Goal: Information Seeking & Learning: Check status

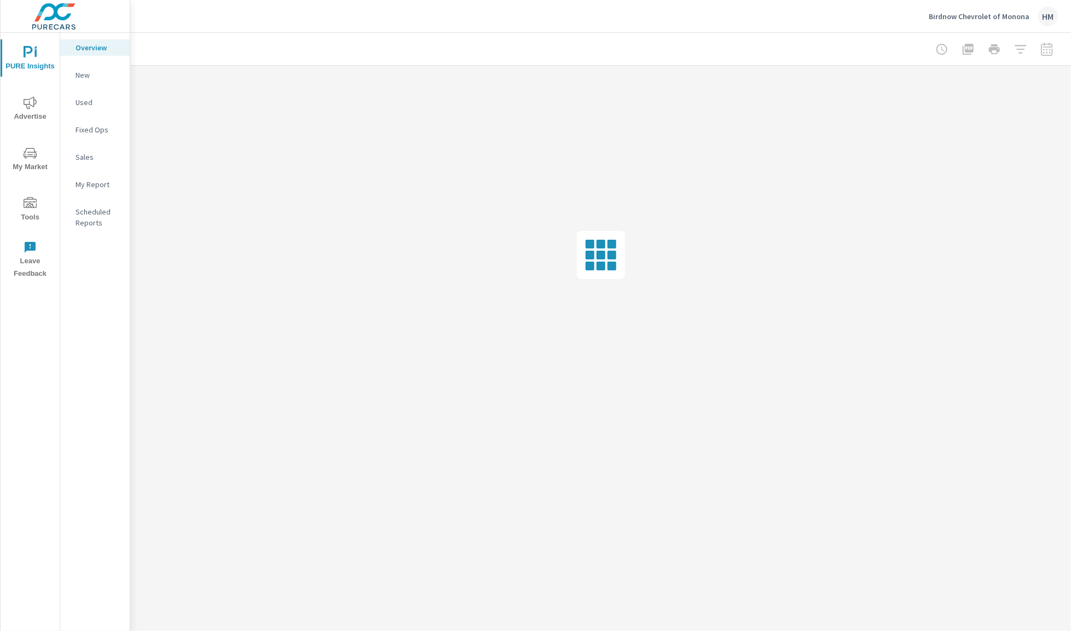
click at [39, 114] on span "Advertise" at bounding box center [30, 109] width 53 height 27
click at [97, 129] on p "Display" at bounding box center [98, 129] width 45 height 11
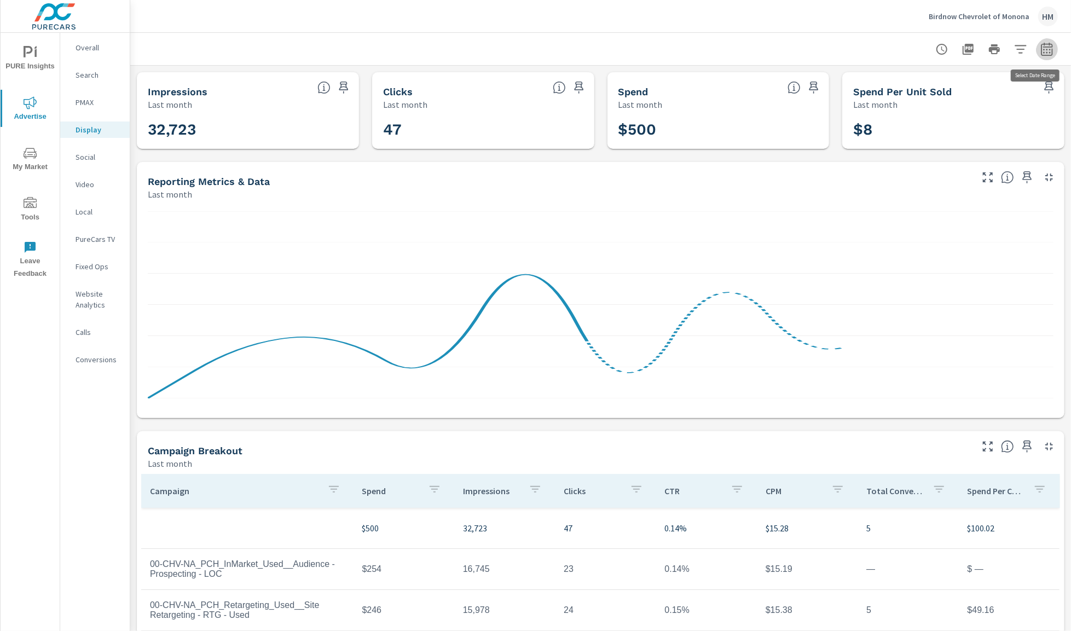
click at [1048, 49] on icon "button" at bounding box center [1047, 51] width 7 height 4
select select "Last month"
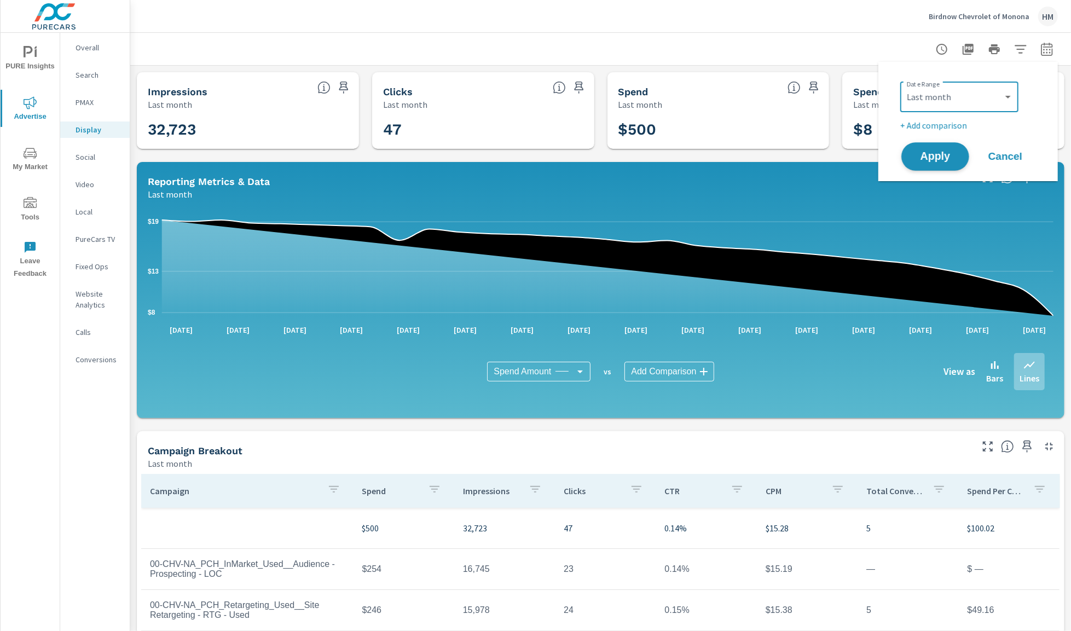
click at [930, 152] on span "Apply" at bounding box center [935, 157] width 45 height 10
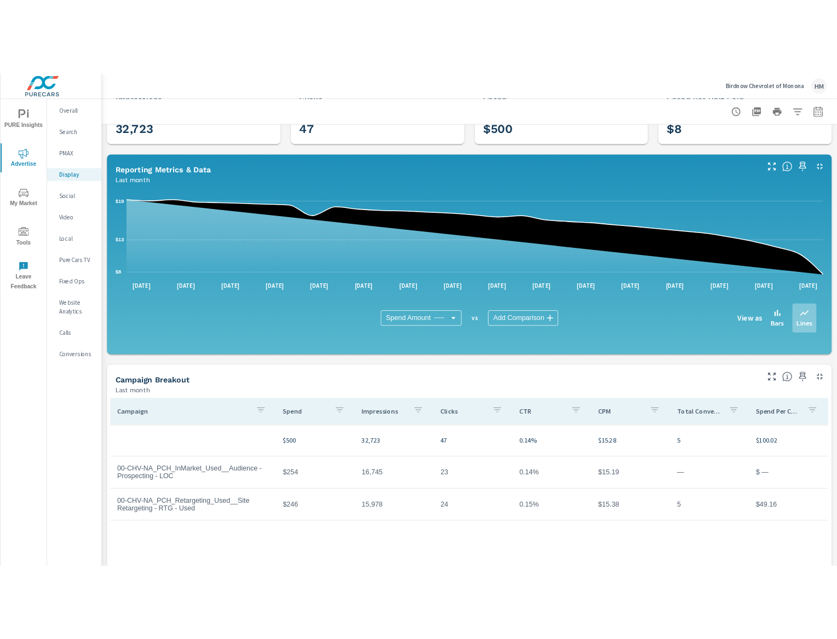
scroll to position [97, 0]
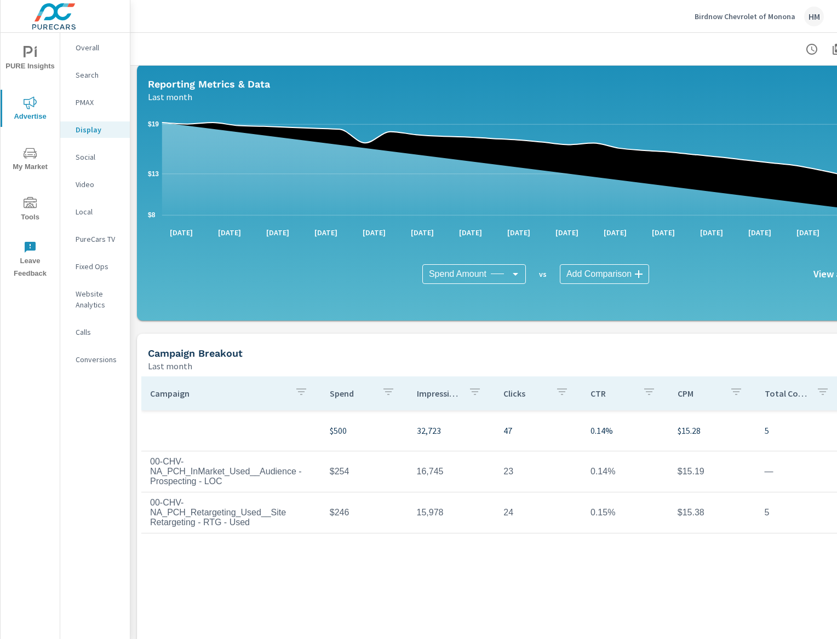
click at [746, 10] on div "Birdnow Chevrolet of Monona HM" at bounding box center [758, 17] width 129 height 20
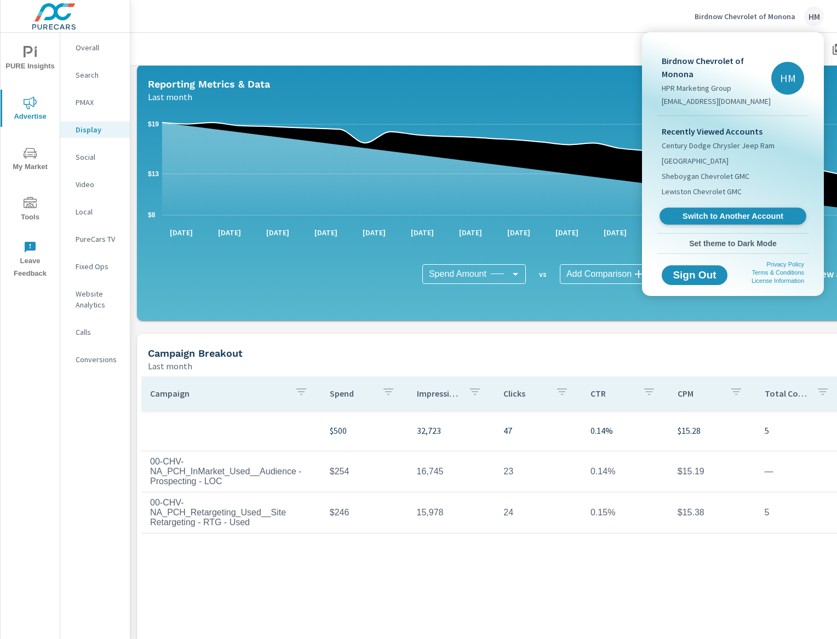
click at [708, 218] on span "Switch to Another Account" at bounding box center [732, 216] width 134 height 10
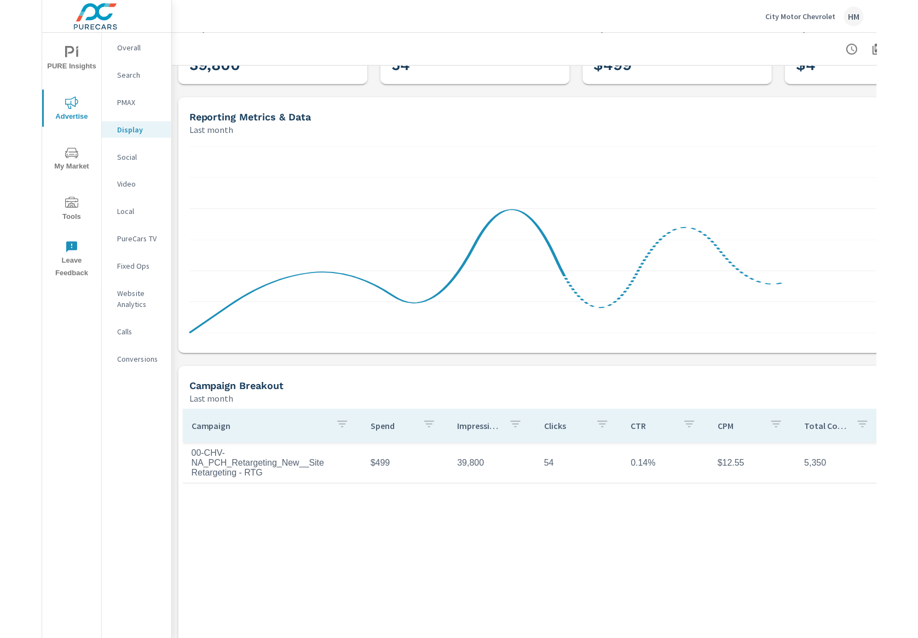
scroll to position [110, 0]
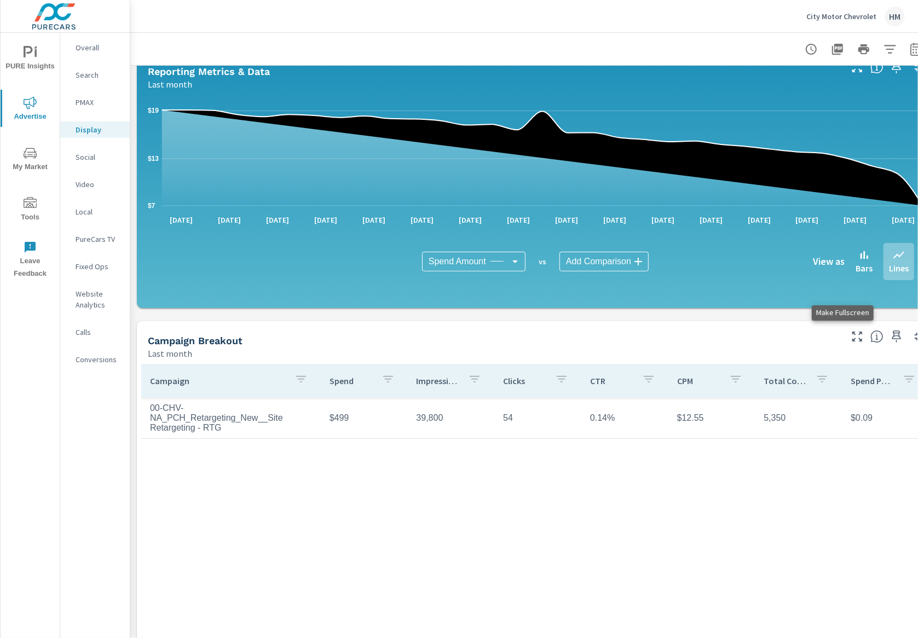
click at [836, 336] on icon "button" at bounding box center [857, 336] width 13 height 13
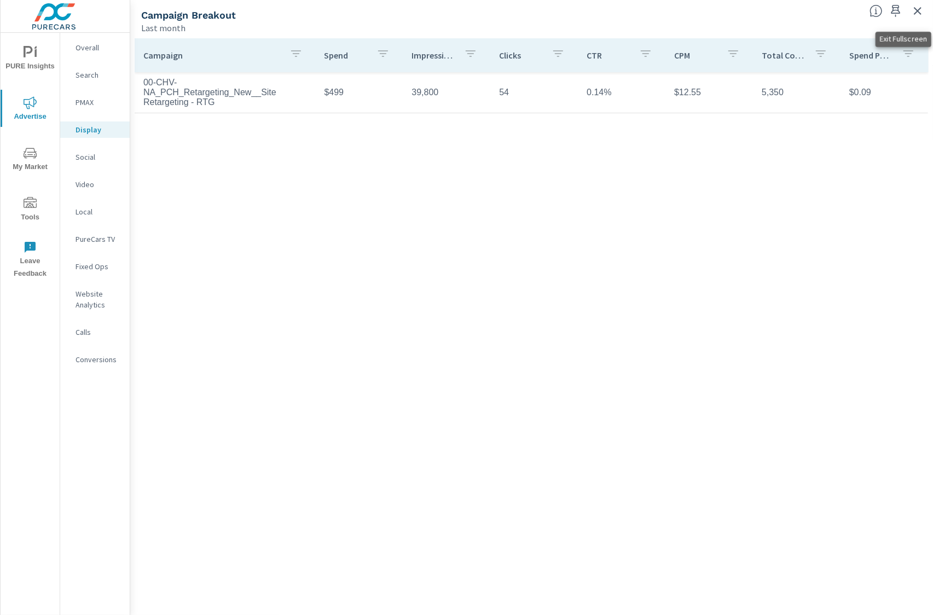
click at [836, 15] on icon "button" at bounding box center [918, 11] width 8 height 8
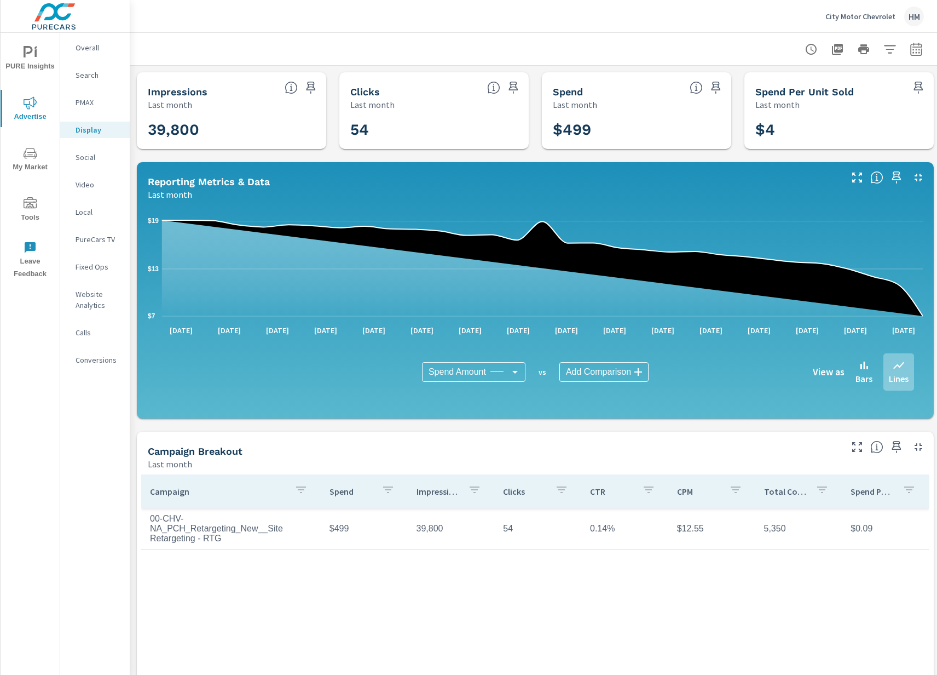
click at [802, 493] on p "Total Conversions" at bounding box center [785, 491] width 43 height 11
click at [780, 494] on p "Total Conversions" at bounding box center [779, 491] width 30 height 11
click at [804, 491] on icon "button" at bounding box center [809, 489] width 10 height 7
click at [804, 491] on div at bounding box center [468, 337] width 937 height 675
click at [782, 497] on p "Total Conversions" at bounding box center [779, 491] width 30 height 11
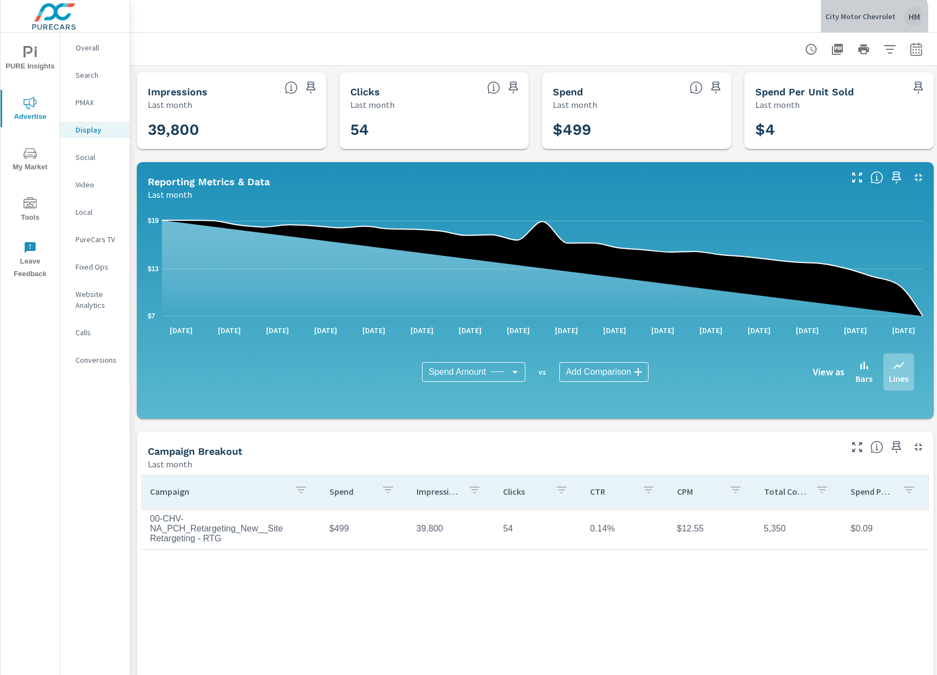
click at [836, 18] on p "City Motor Chevrolet" at bounding box center [861, 16] width 70 height 10
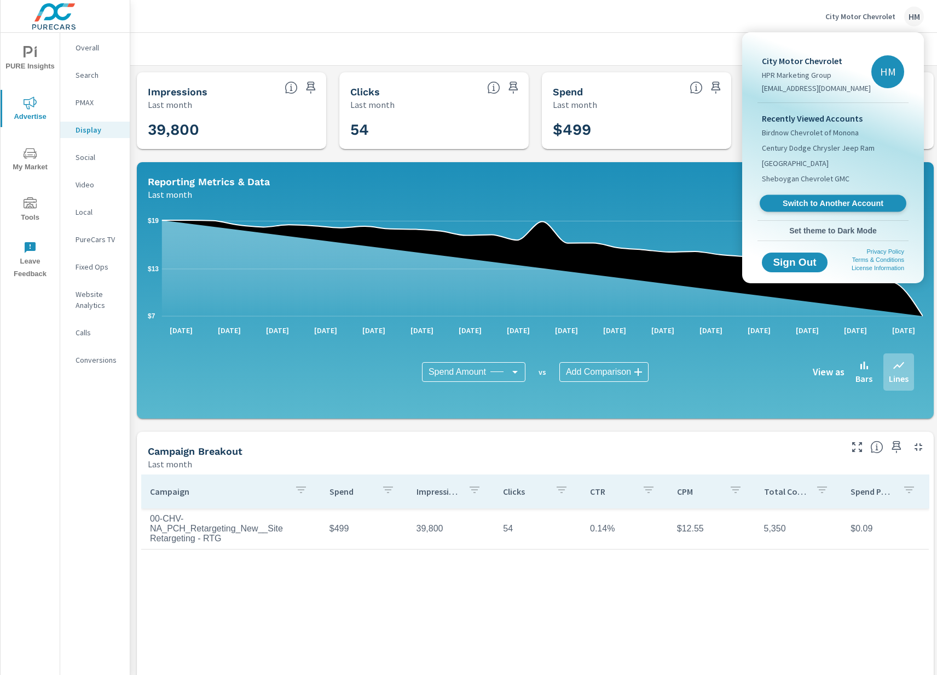
drag, startPoint x: 811, startPoint y: 229, endPoint x: 826, endPoint y: 200, distance: 32.8
click at [826, 200] on div "City Motor Chevrolet HPR Marketing Group hprdigitalmarketing@gmail.com HM Recen…" at bounding box center [833, 139] width 164 height 204
click at [826, 200] on span "Switch to Another Account" at bounding box center [833, 203] width 134 height 10
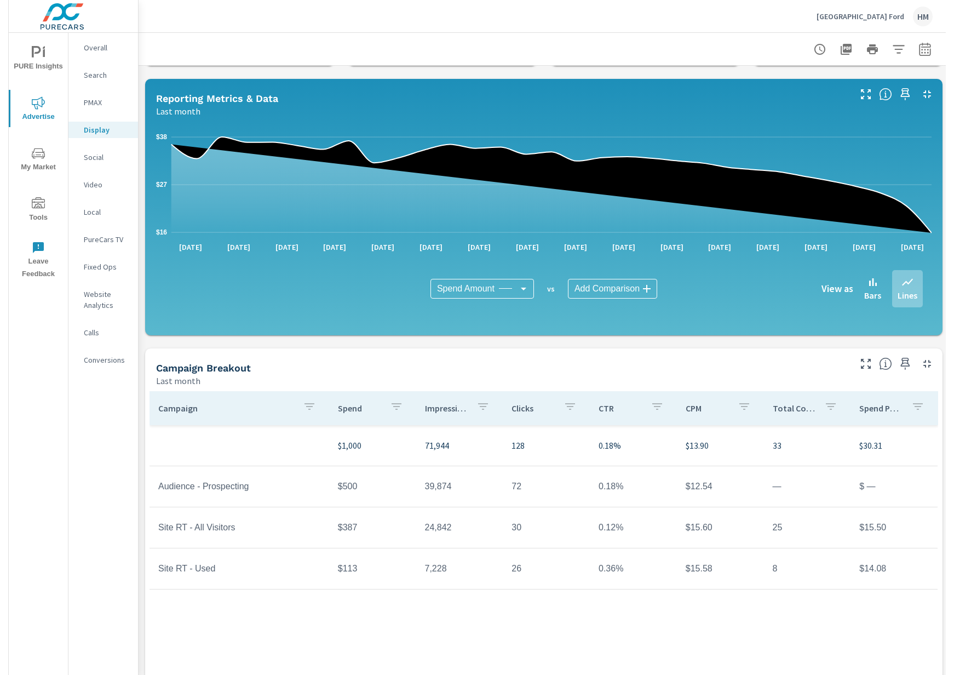
scroll to position [109, 0]
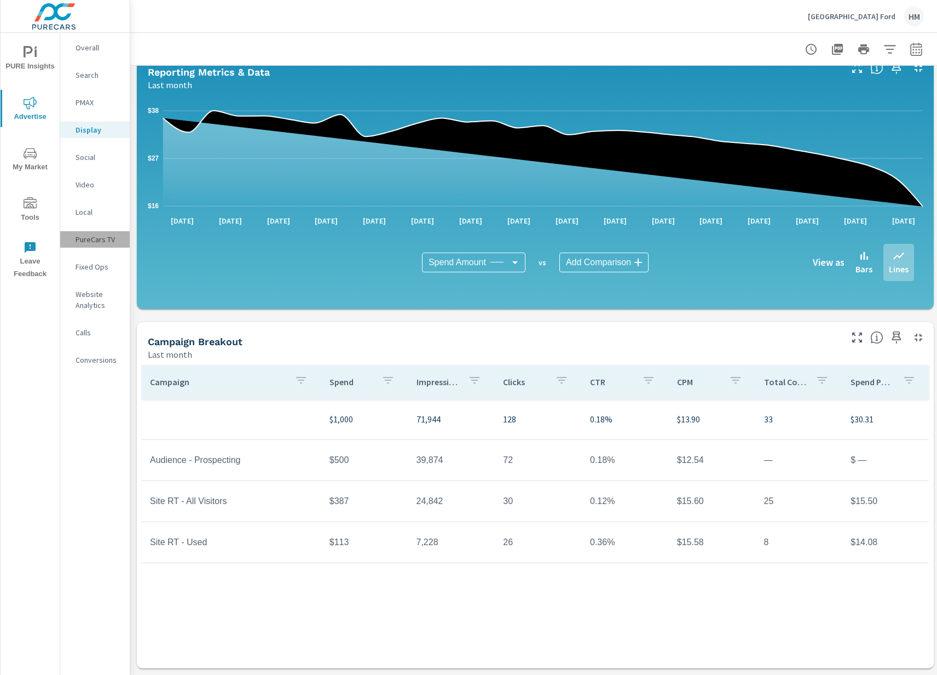
click at [103, 240] on p "PureCars TV" at bounding box center [98, 239] width 45 height 11
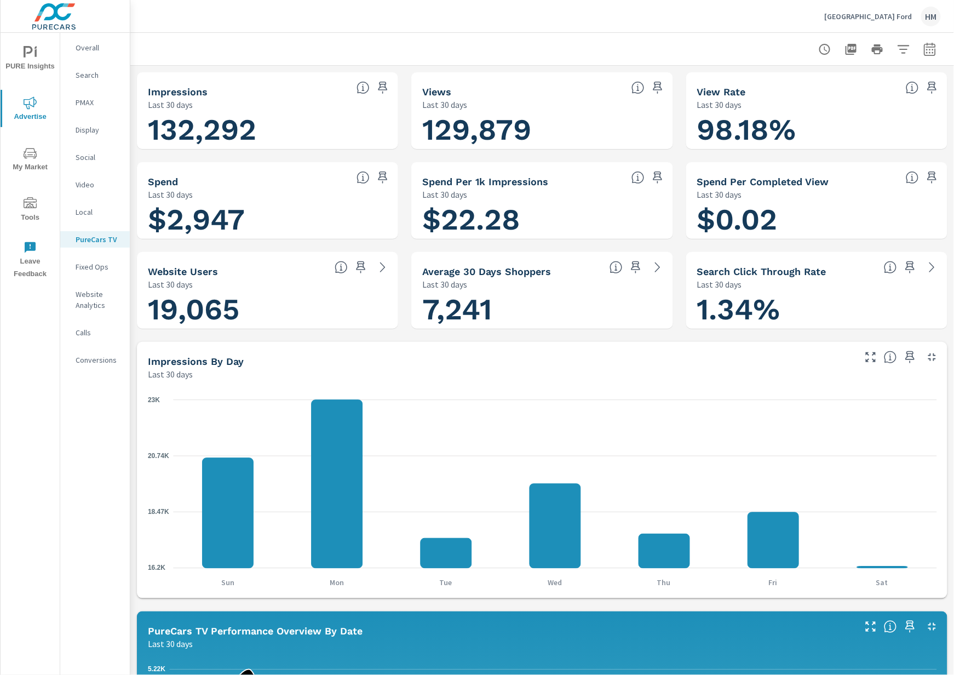
click at [929, 51] on icon "button" at bounding box center [929, 49] width 13 height 13
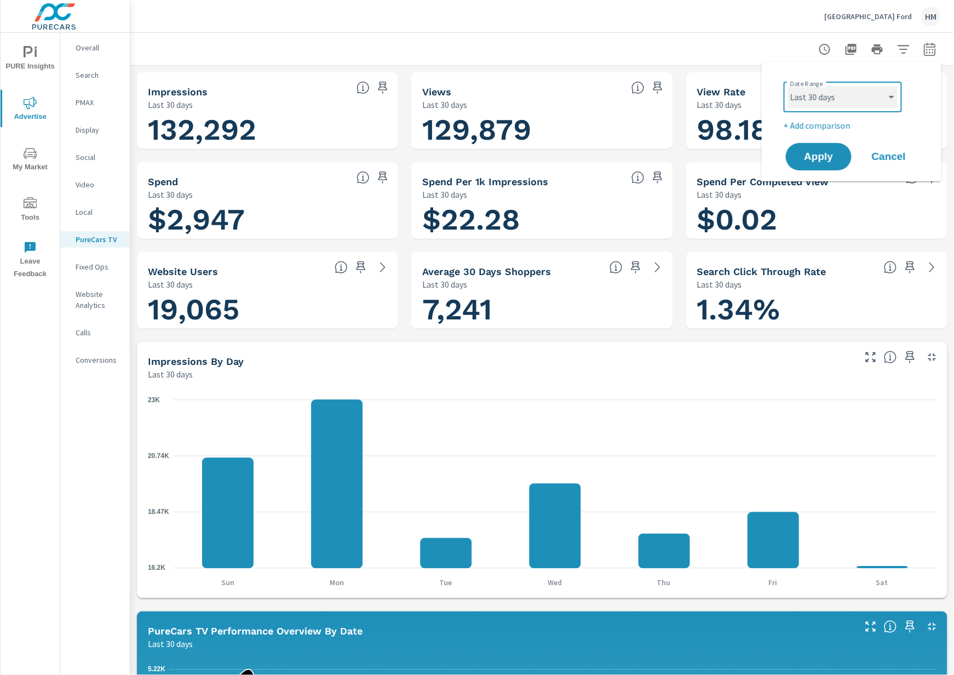
select select "Last month"
click at [817, 156] on span "Apply" at bounding box center [818, 157] width 45 height 10
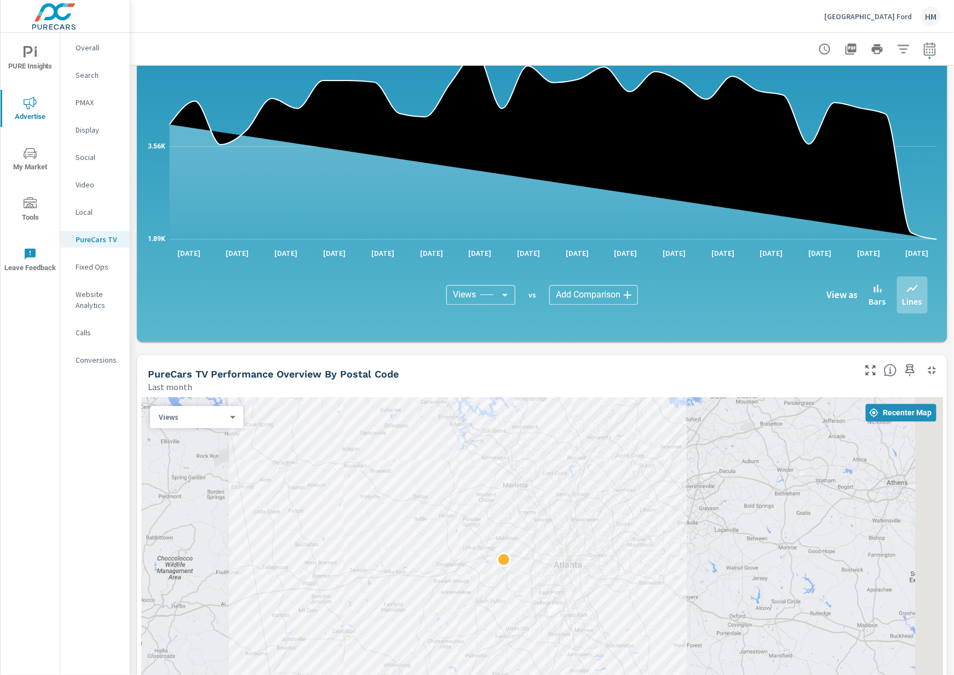
scroll to position [741, 0]
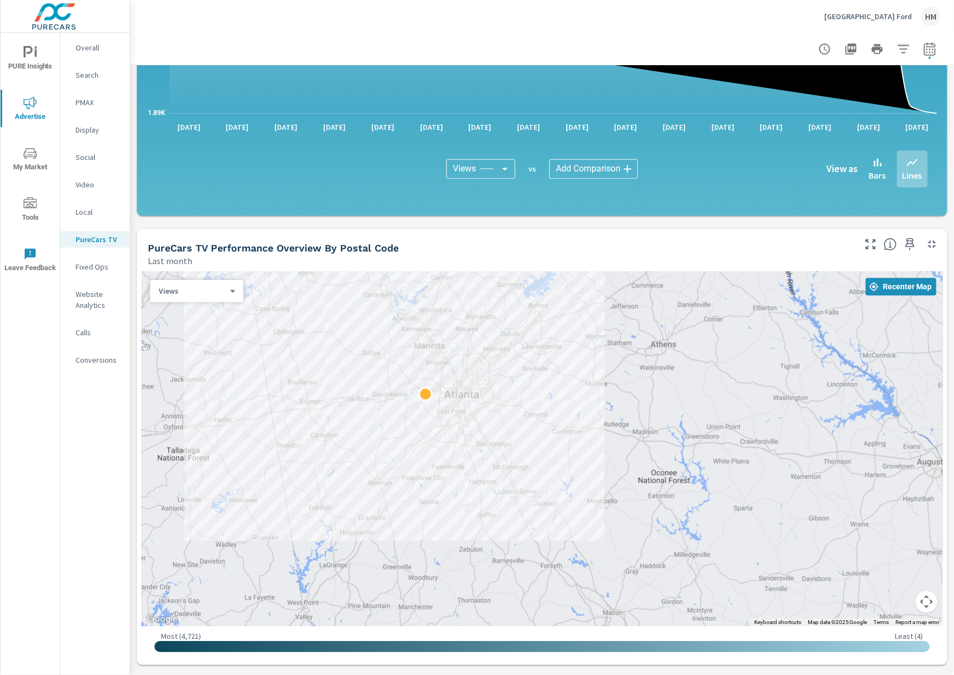
scroll to position [833, 0]
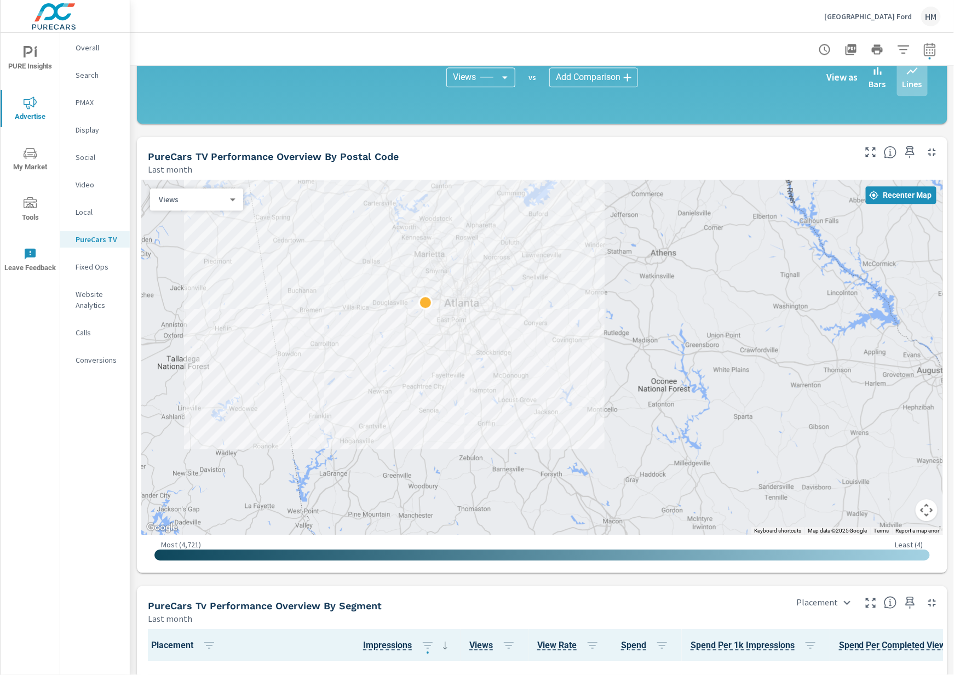
scroll to position [101, 0]
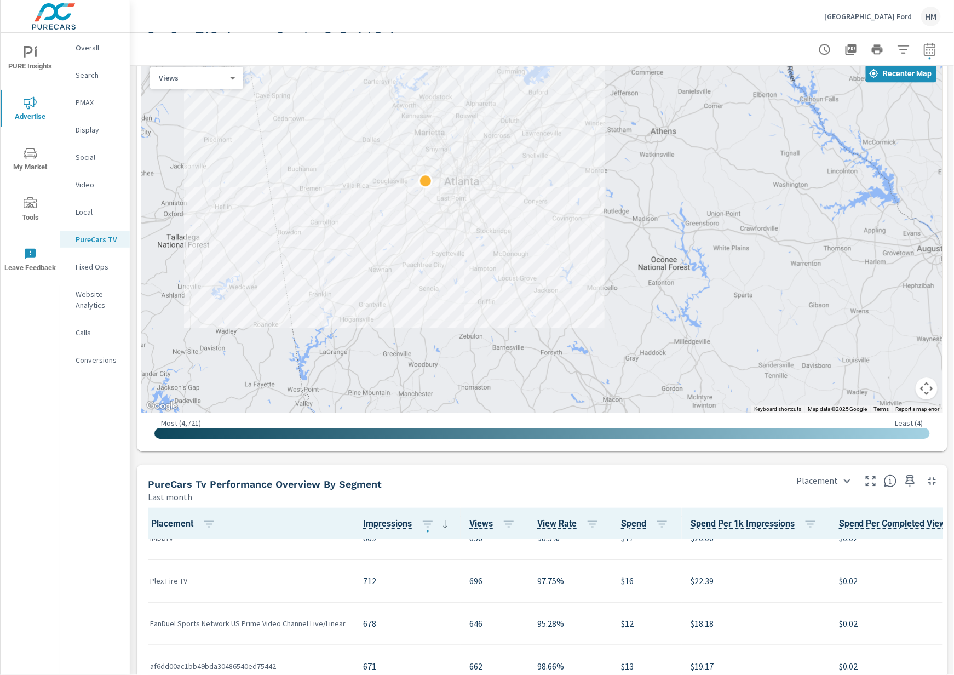
scroll to position [346, 0]
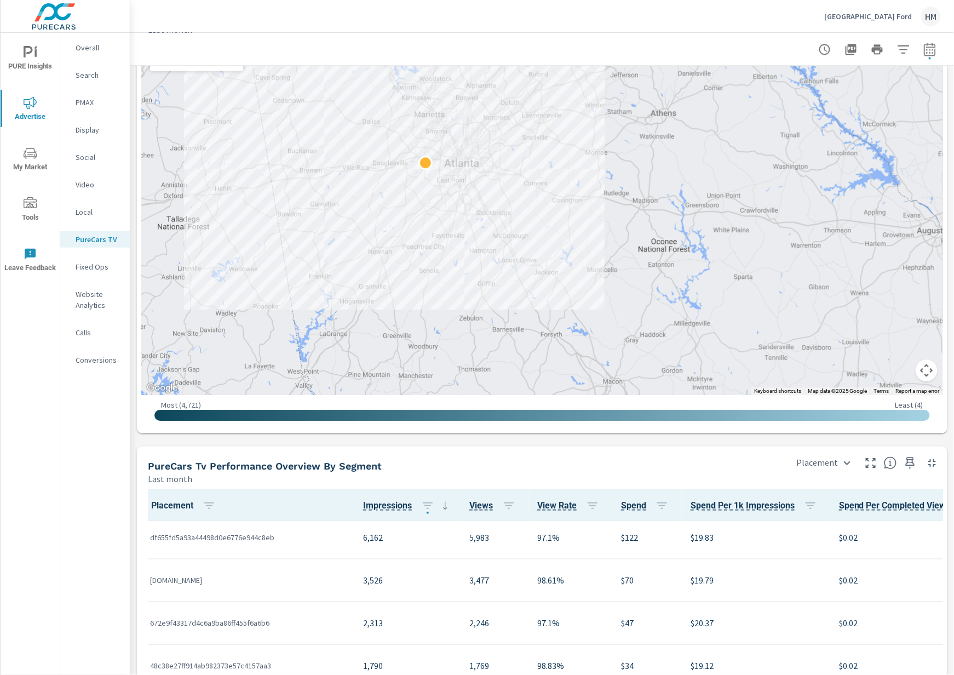
scroll to position [1041, 0]
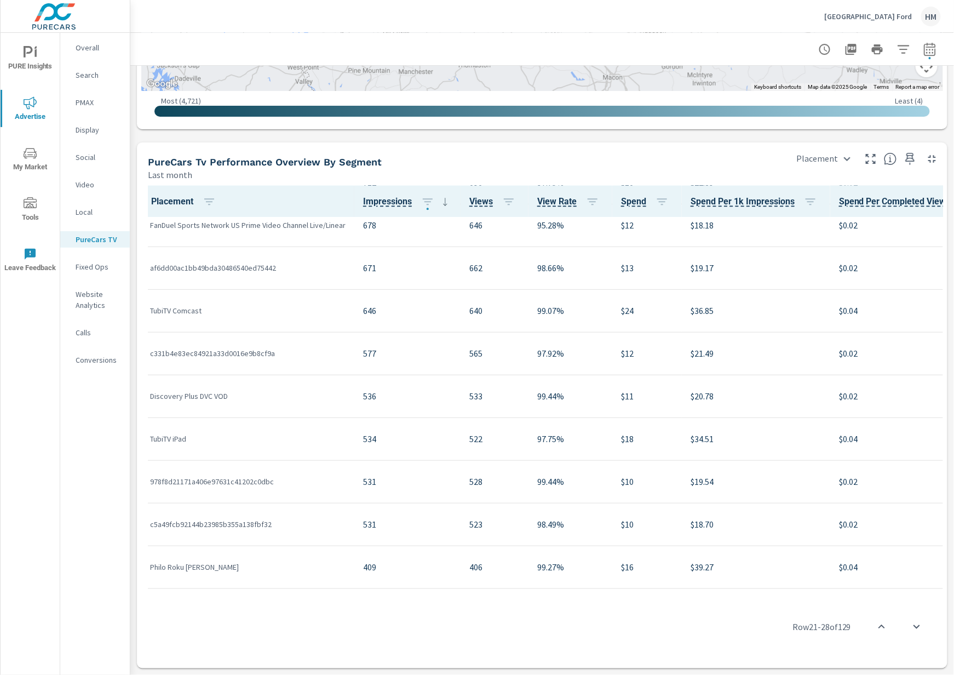
scroll to position [1230, 0]
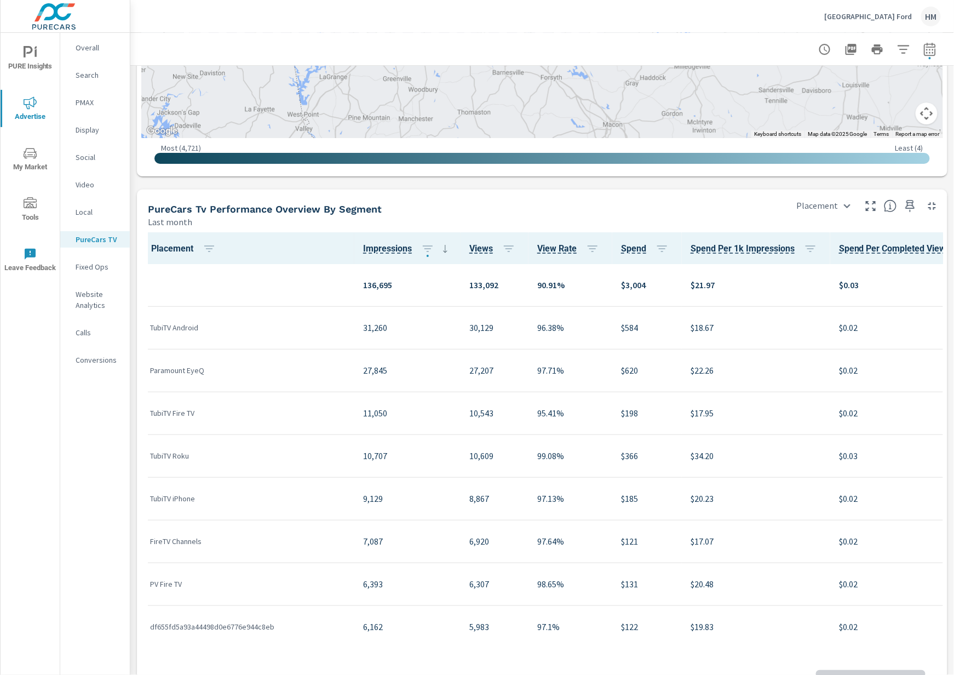
scroll to position [1052, 0]
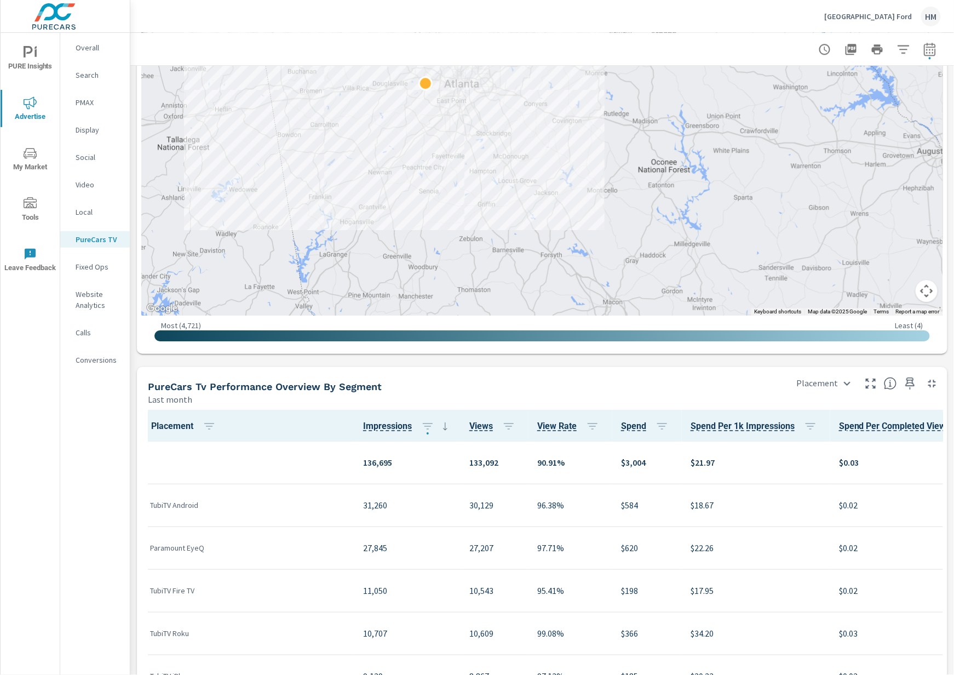
click at [864, 388] on icon "button" at bounding box center [870, 383] width 13 height 13
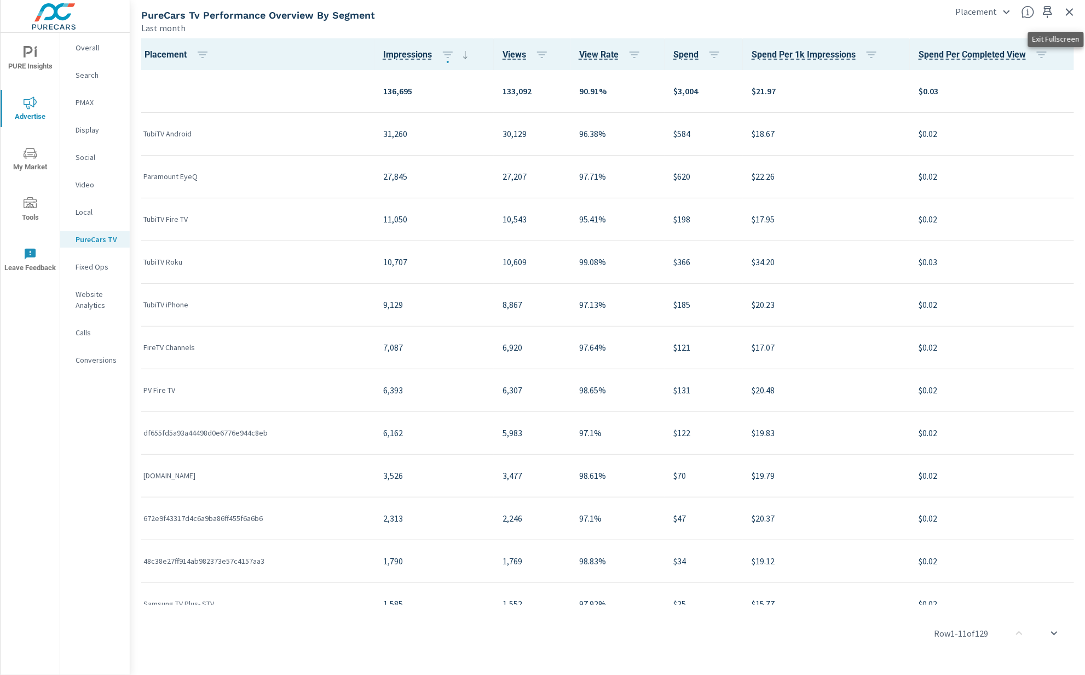
click at [937, 10] on icon "button" at bounding box center [1069, 11] width 13 height 13
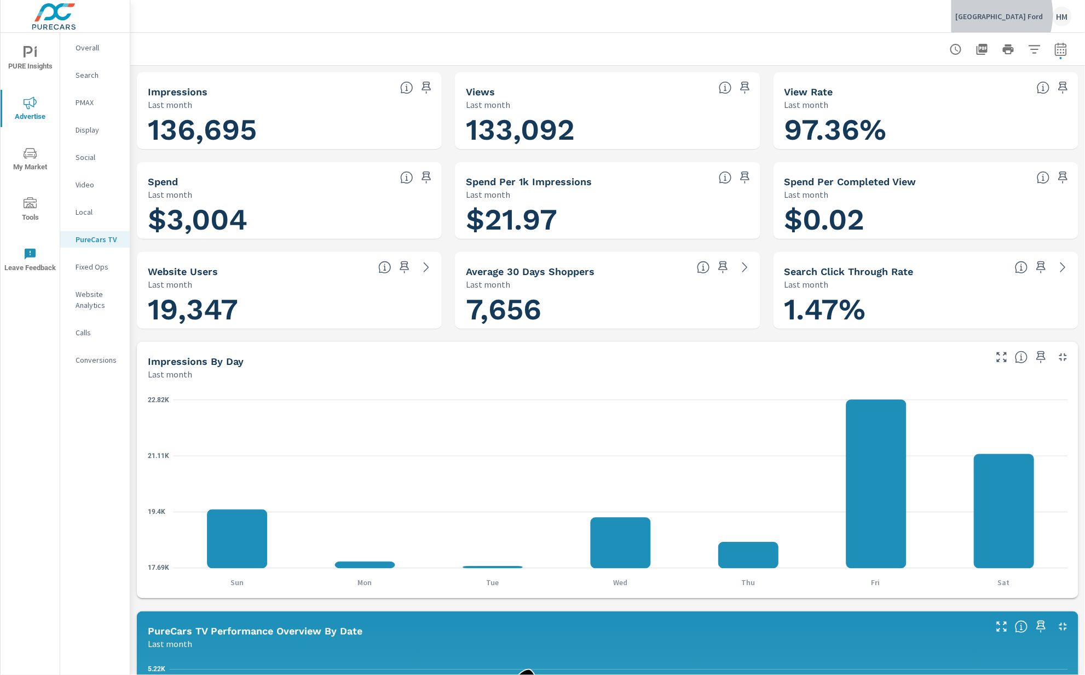
click at [937, 14] on p "Lithia Springs Ford" at bounding box center [1000, 16] width 88 height 10
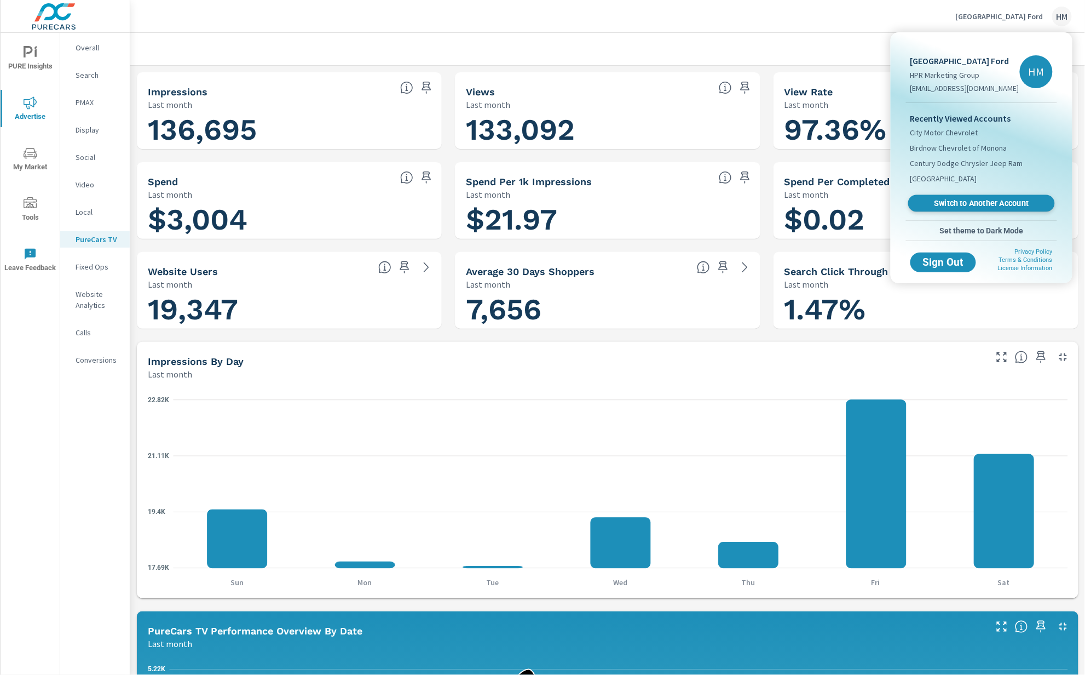
click at [937, 205] on span "Switch to Another Account" at bounding box center [981, 203] width 134 height 10
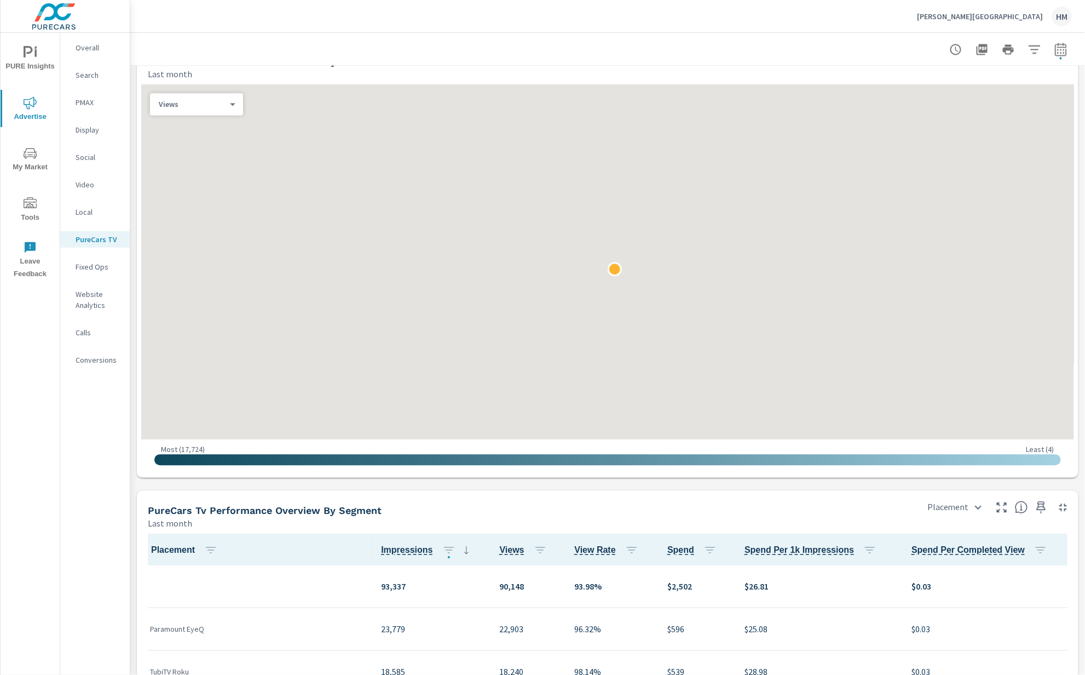
scroll to position [929, 0]
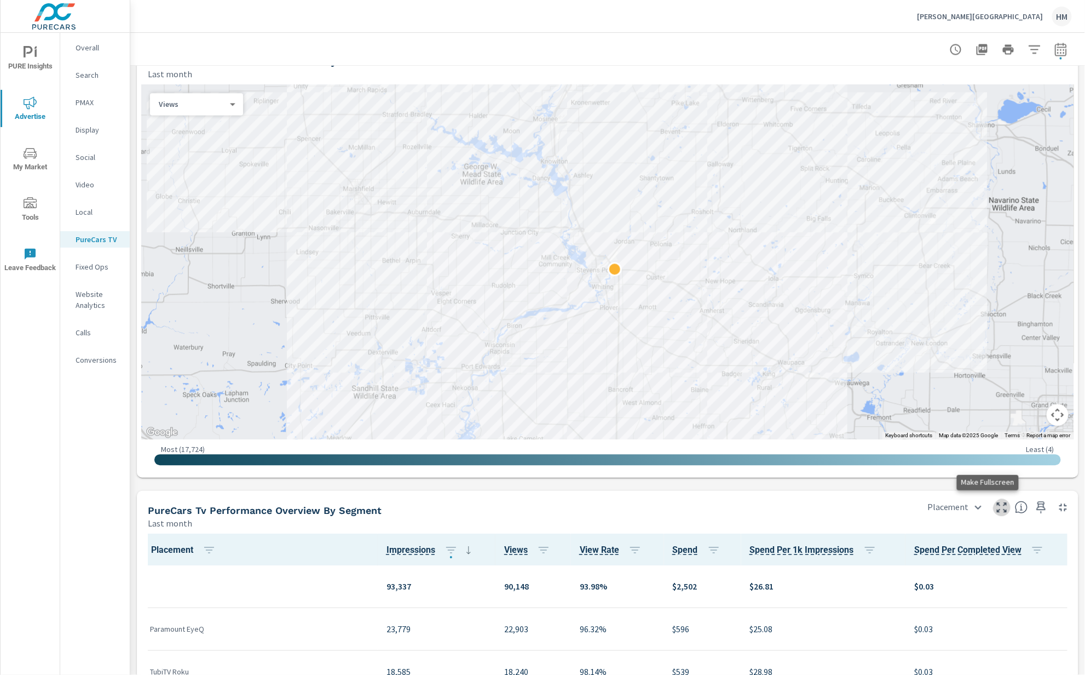
click at [997, 504] on icon "button" at bounding box center [1002, 507] width 10 height 10
